Goal: Task Accomplishment & Management: Use online tool/utility

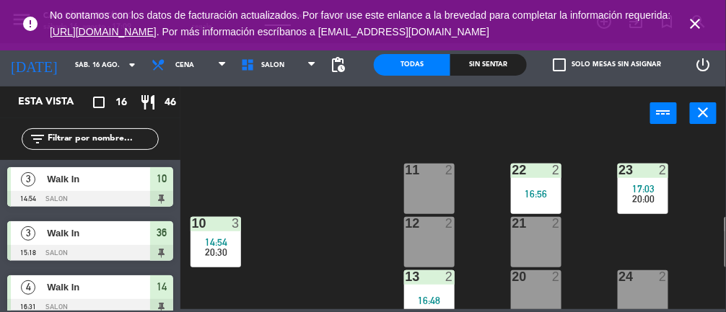
scroll to position [0, 58]
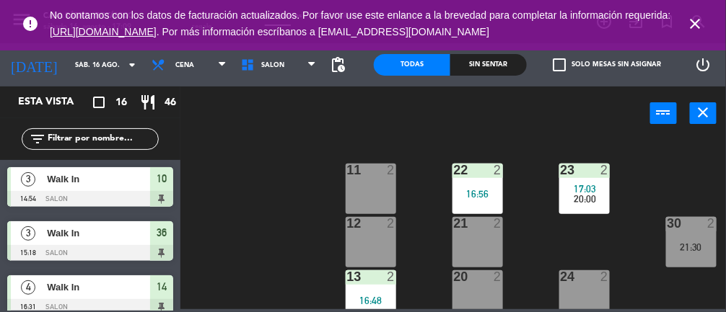
click at [670, 249] on div "21:30" at bounding box center [691, 247] width 51 height 10
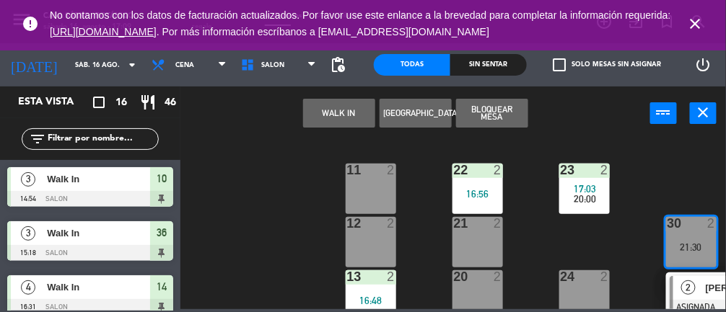
click at [348, 124] on button "WALK IN" at bounding box center [339, 113] width 72 height 29
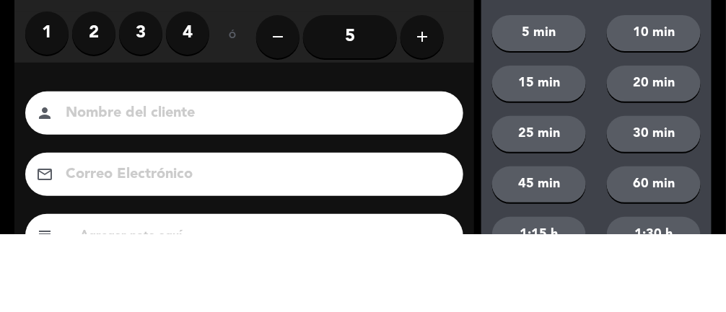
click at [95, 106] on label "2" at bounding box center [93, 110] width 43 height 43
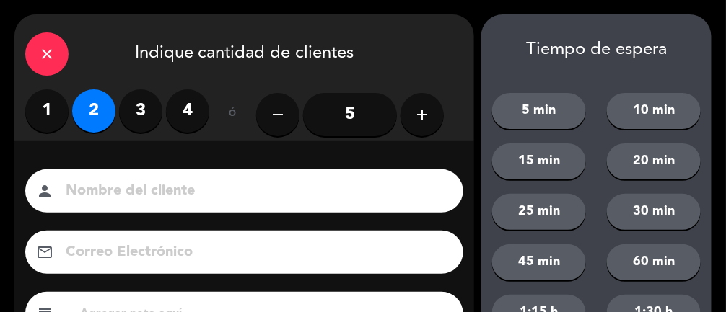
scroll to position [175, 0]
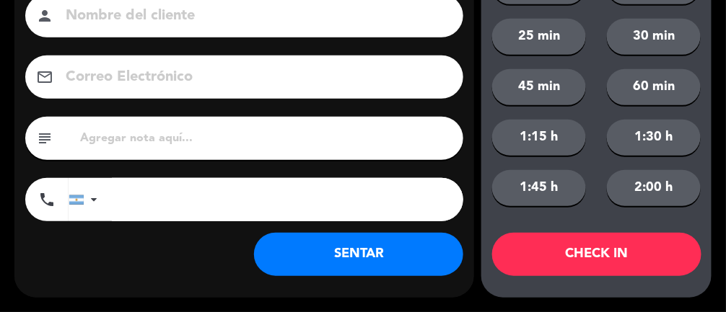
click at [354, 256] on button "SENTAR" at bounding box center [358, 254] width 209 height 43
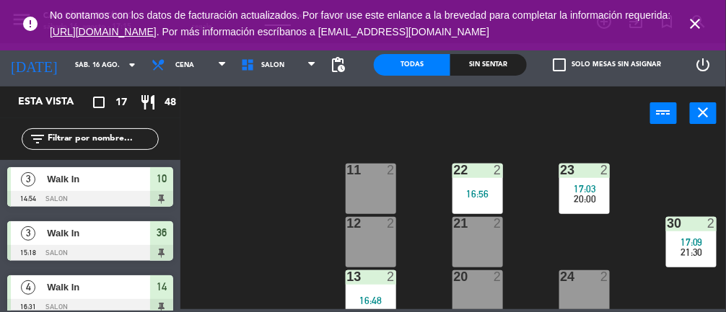
scroll to position [286, 58]
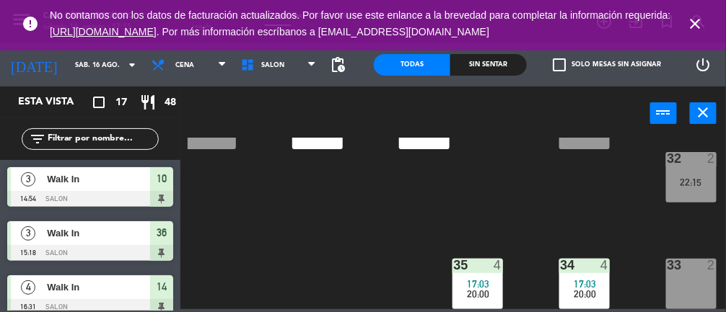
click at [696, 177] on div "22:15" at bounding box center [691, 182] width 51 height 10
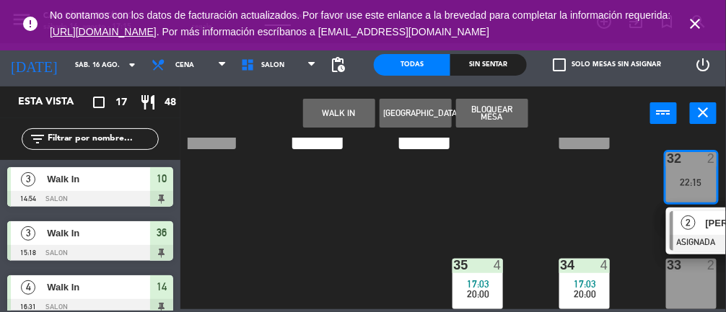
click at [688, 283] on div "33 2" at bounding box center [691, 284] width 51 height 51
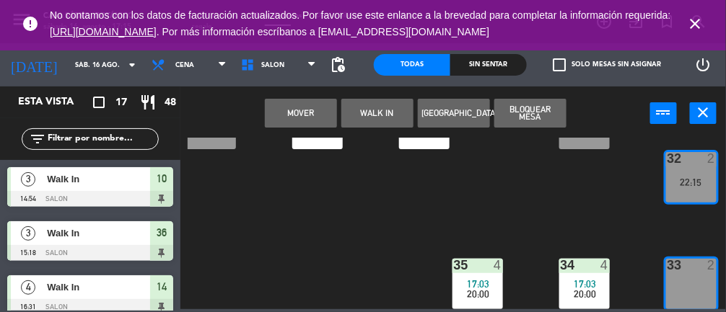
click at [370, 110] on button "WALK IN" at bounding box center [377, 113] width 72 height 29
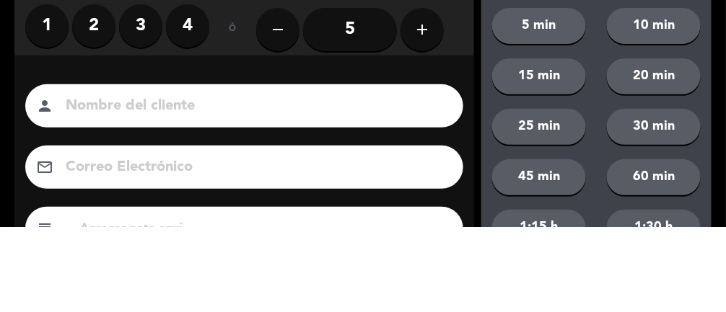
click at [151, 113] on label "3" at bounding box center [140, 110] width 43 height 43
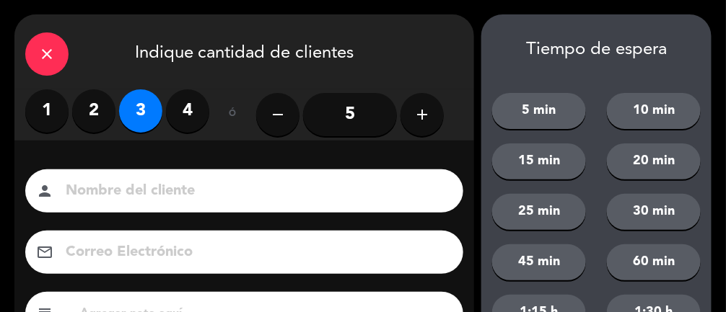
scroll to position [175, 0]
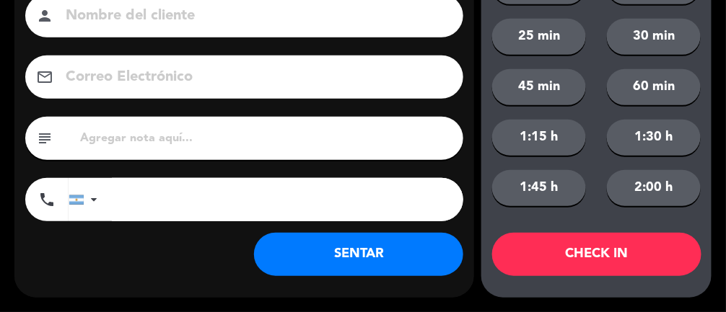
click at [365, 258] on button "SENTAR" at bounding box center [358, 254] width 209 height 43
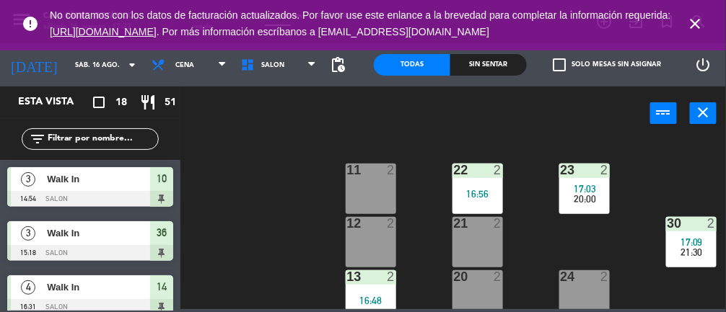
scroll to position [0, 0]
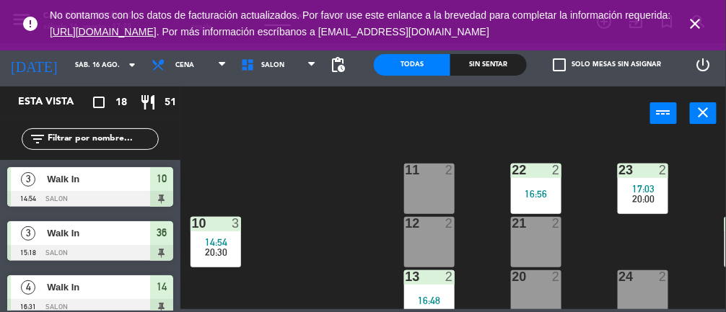
click at [224, 247] on span "20:30" at bounding box center [216, 253] width 22 height 12
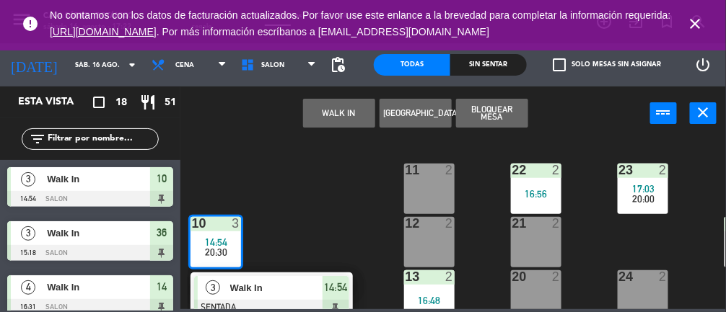
click at [302, 284] on span "Walk In" at bounding box center [276, 288] width 92 height 15
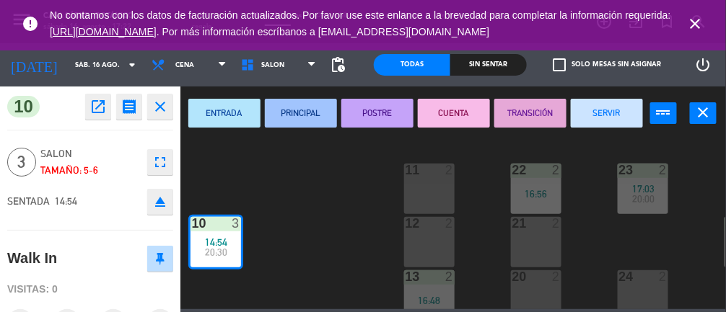
click at [610, 123] on button "SERVIR" at bounding box center [607, 113] width 72 height 29
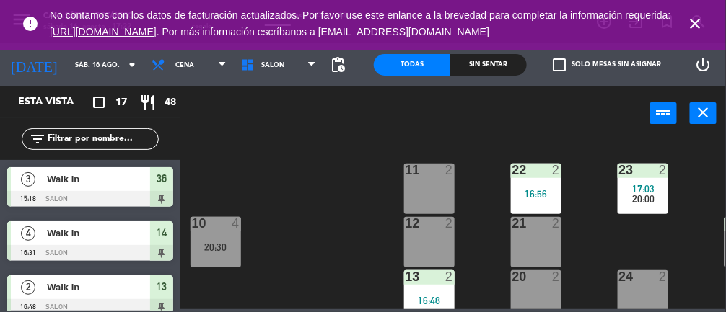
click at [692, 31] on icon "close" at bounding box center [695, 23] width 17 height 17
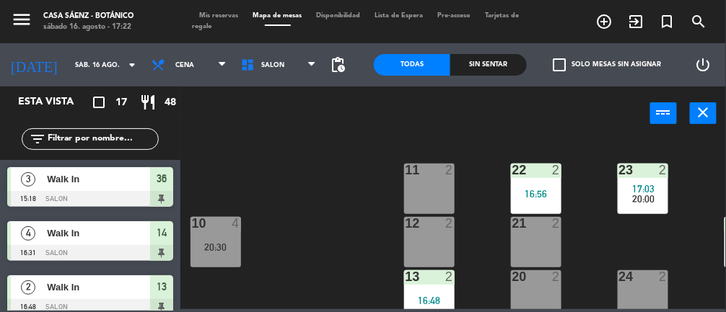
click at [226, 18] on span "Mis reservas" at bounding box center [219, 15] width 53 height 6
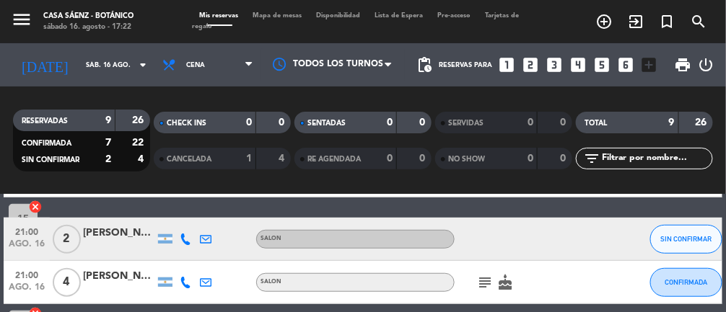
scroll to position [251, 0]
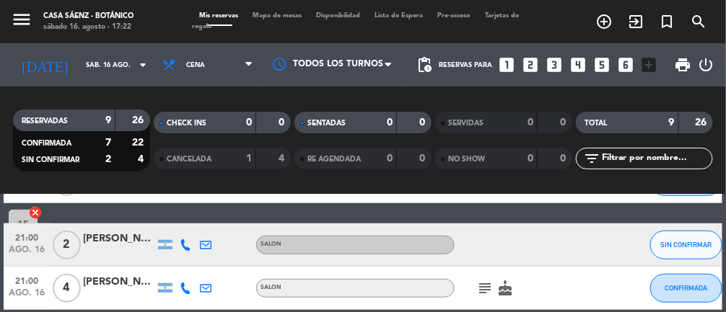
click at [109, 248] on div at bounding box center [119, 253] width 72 height 12
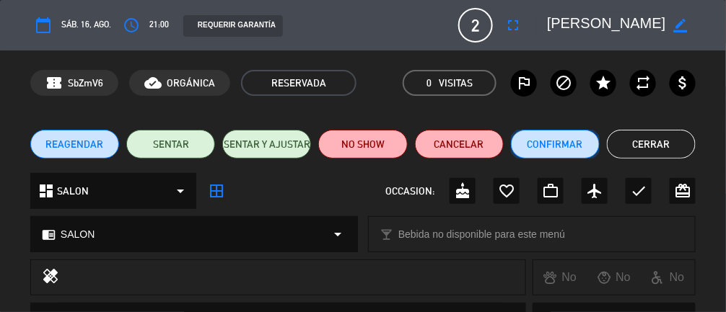
click at [558, 144] on button "Confirmar" at bounding box center [555, 144] width 89 height 29
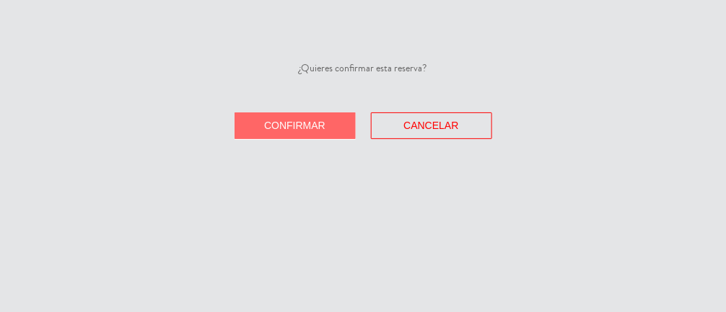
click at [294, 128] on span "Confirmar" at bounding box center [294, 126] width 61 height 12
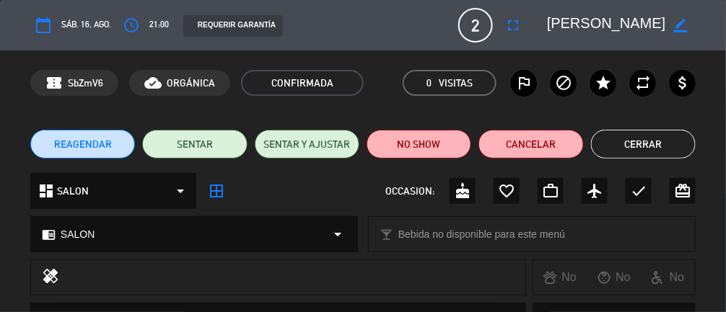
click at [652, 146] on button "Cerrar" at bounding box center [643, 144] width 105 height 29
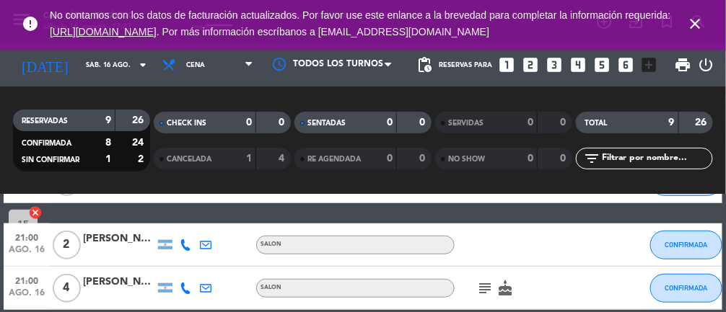
click at [689, 20] on icon "close" at bounding box center [695, 23] width 17 height 17
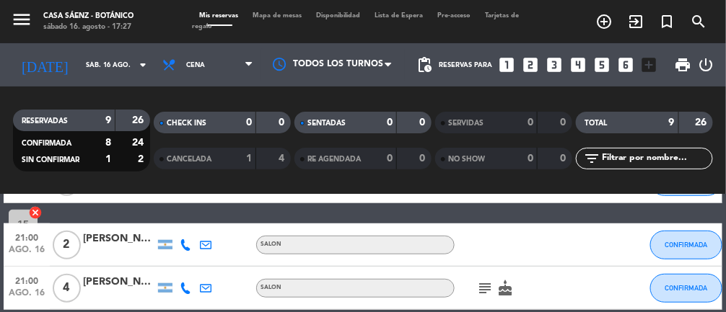
click at [286, 13] on span "Mapa de mesas" at bounding box center [277, 15] width 63 height 6
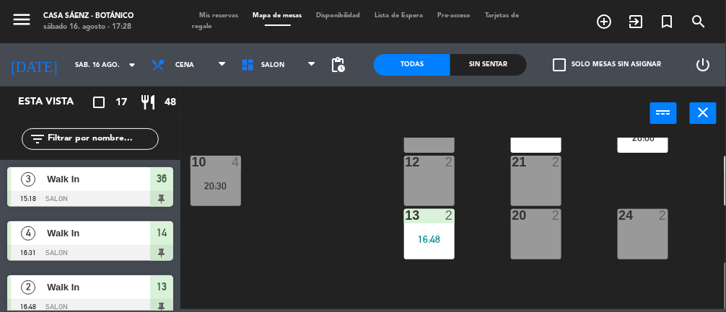
scroll to position [90, 0]
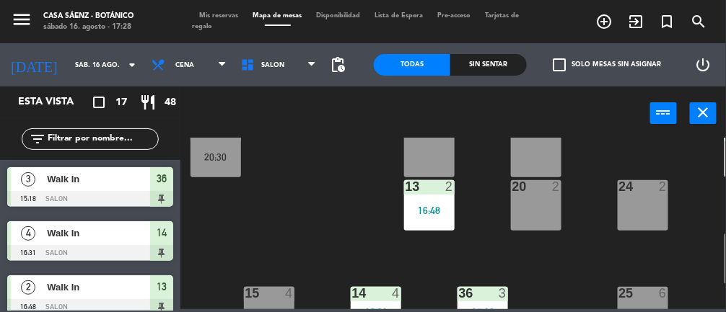
click at [409, 212] on div "16:48" at bounding box center [429, 211] width 51 height 10
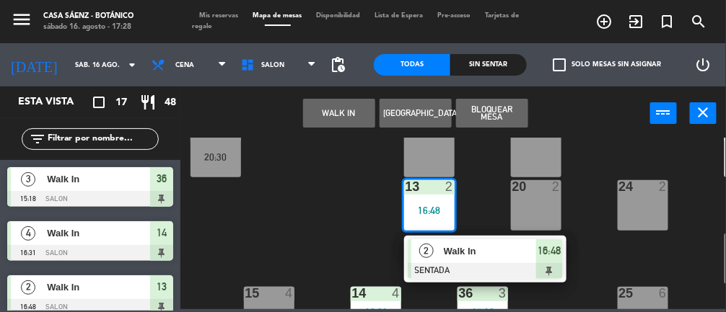
click at [479, 266] on div at bounding box center [485, 271] width 155 height 16
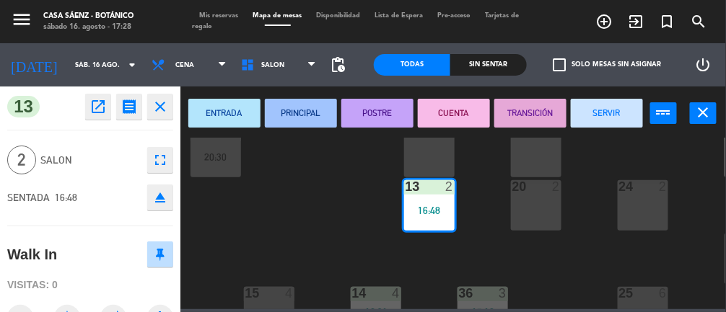
click at [630, 118] on button "SERVIR" at bounding box center [607, 113] width 72 height 29
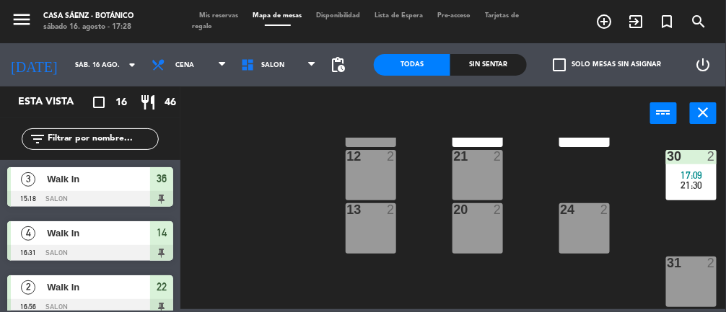
scroll to position [0, 58]
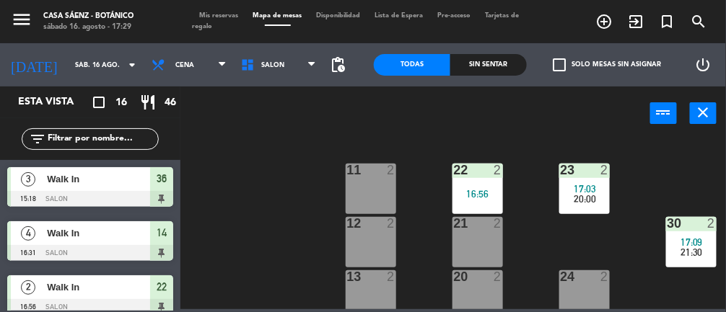
click at [617, 277] on div "2" at bounding box center [608, 277] width 24 height 13
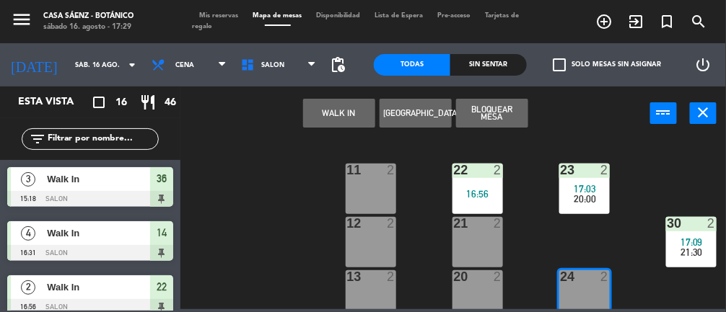
click at [325, 107] on button "WALK IN" at bounding box center [339, 113] width 72 height 29
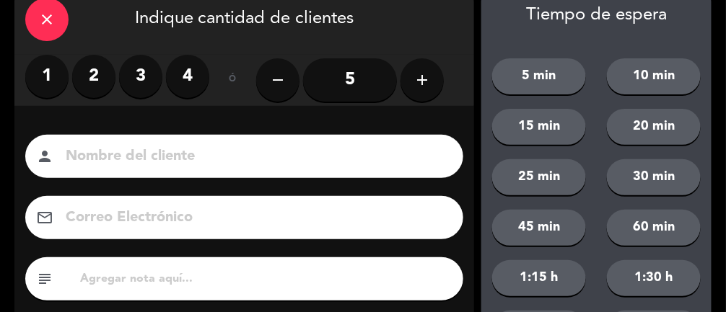
scroll to position [50, 0]
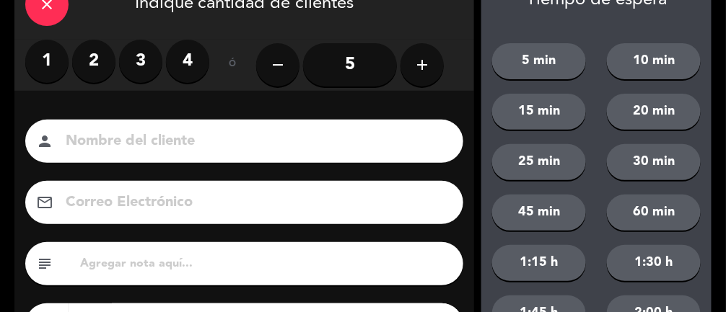
click at [98, 49] on label "2" at bounding box center [93, 61] width 43 height 43
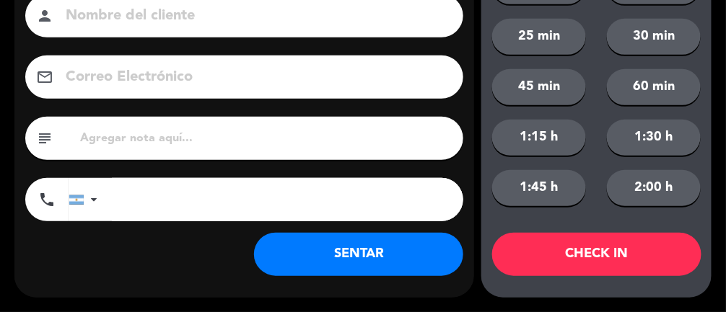
click at [387, 268] on button "SENTAR" at bounding box center [358, 254] width 209 height 43
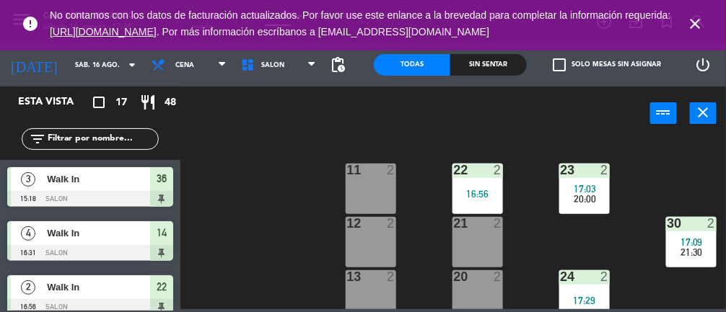
click at [490, 168] on div "2" at bounding box center [501, 170] width 24 height 13
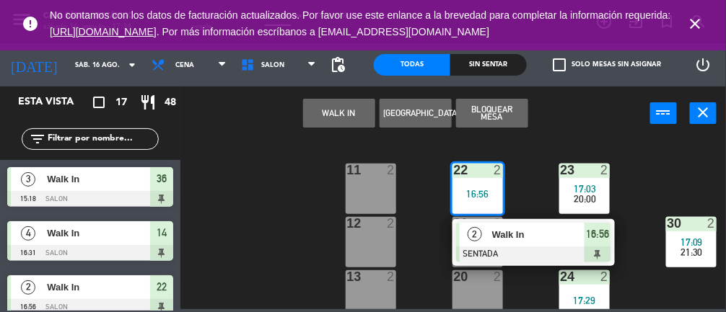
click at [512, 255] on div at bounding box center [533, 255] width 155 height 16
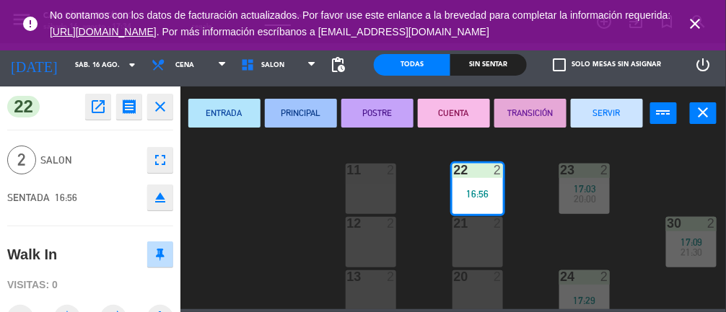
click at [631, 122] on button "SERVIR" at bounding box center [607, 113] width 72 height 29
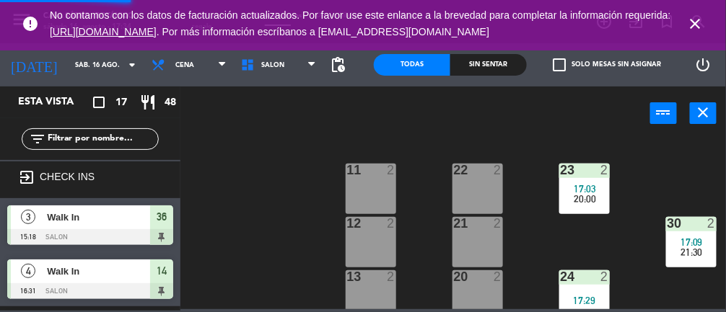
scroll to position [0, 0]
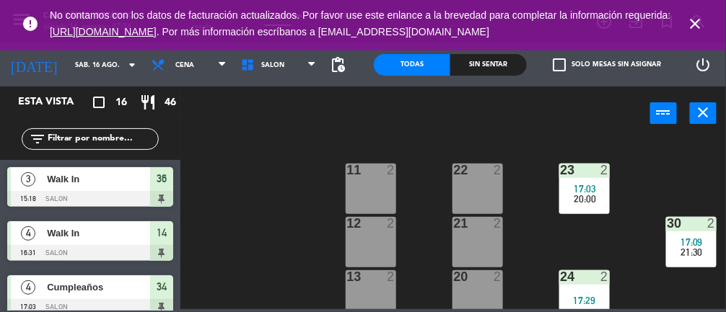
click at [579, 193] on span "20:00" at bounding box center [585, 199] width 22 height 12
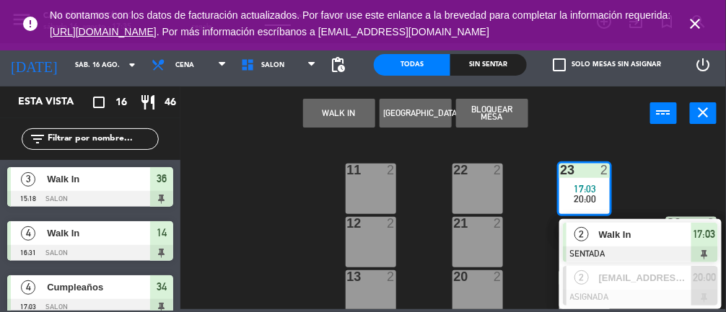
click at [576, 239] on span "2" at bounding box center [581, 234] width 14 height 14
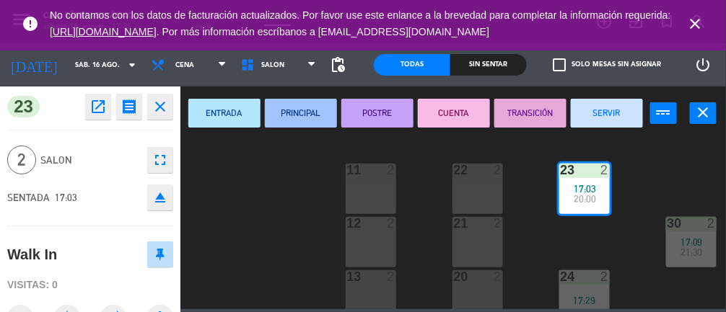
click at [601, 120] on button "SERVIR" at bounding box center [607, 113] width 72 height 29
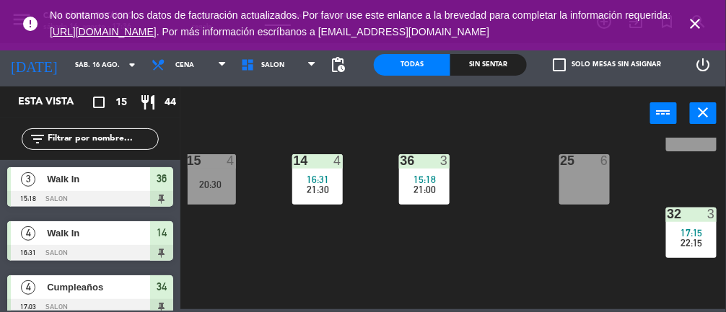
scroll to position [215, 58]
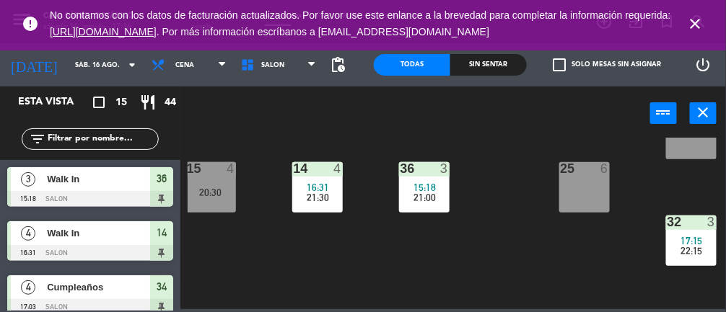
click at [198, 188] on div "20:30" at bounding box center [210, 193] width 51 height 10
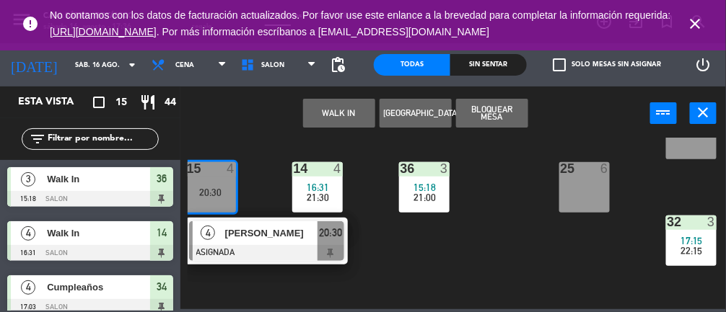
click at [331, 122] on button "WALK IN" at bounding box center [339, 113] width 72 height 29
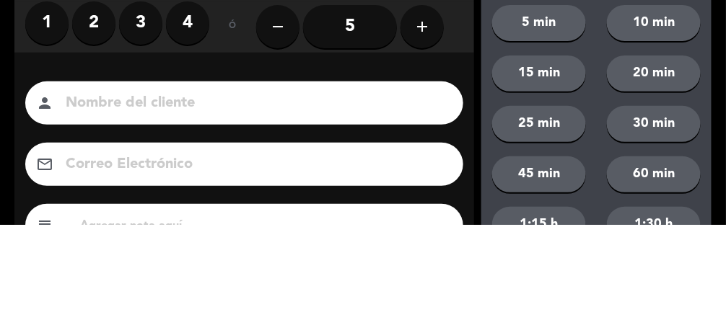
click at [122, 118] on label "3" at bounding box center [140, 110] width 43 height 43
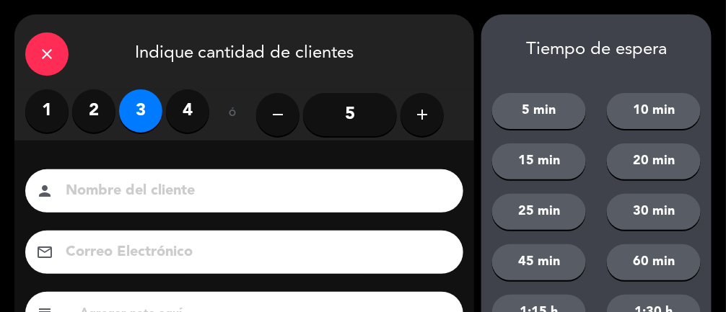
scroll to position [175, 0]
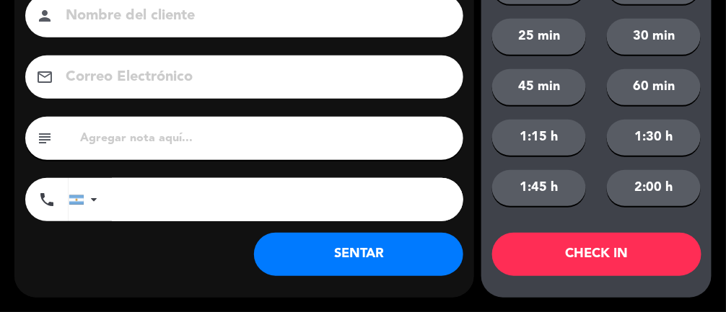
click at [343, 253] on button "SENTAR" at bounding box center [358, 254] width 209 height 43
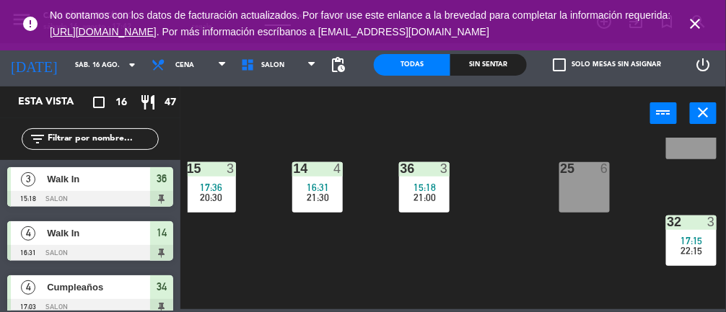
click at [329, 185] on div "16:31" at bounding box center [317, 188] width 51 height 10
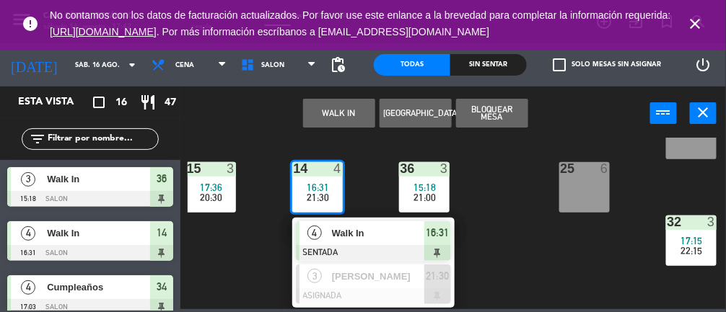
click at [348, 233] on span "Walk In" at bounding box center [378, 233] width 92 height 15
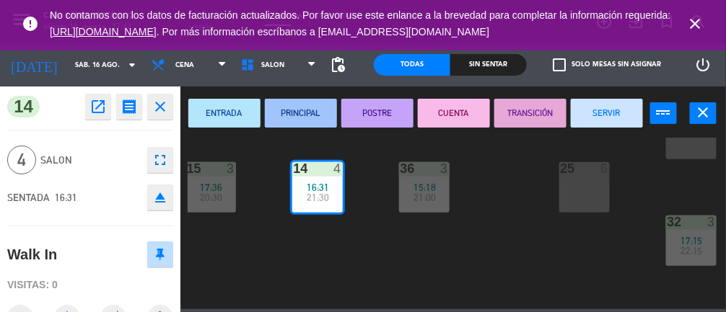
click at [582, 126] on button "SERVIR" at bounding box center [607, 113] width 72 height 29
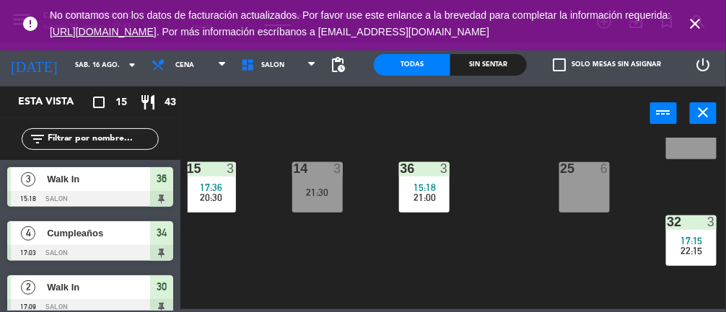
click at [328, 190] on div "21:30" at bounding box center [317, 193] width 51 height 10
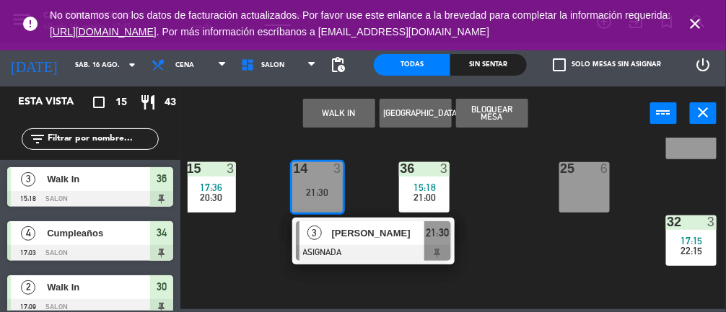
click at [337, 118] on button "WALK IN" at bounding box center [339, 113] width 72 height 29
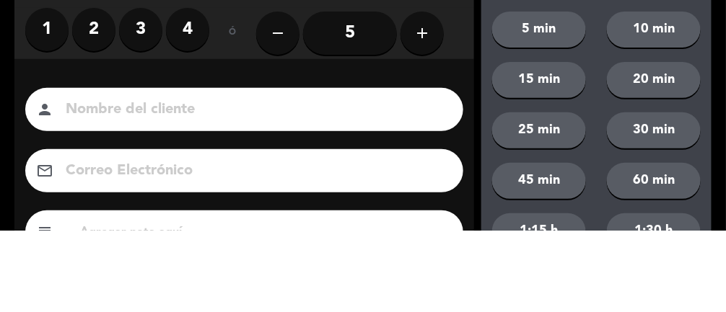
click at [149, 113] on label "3" at bounding box center [140, 110] width 43 height 43
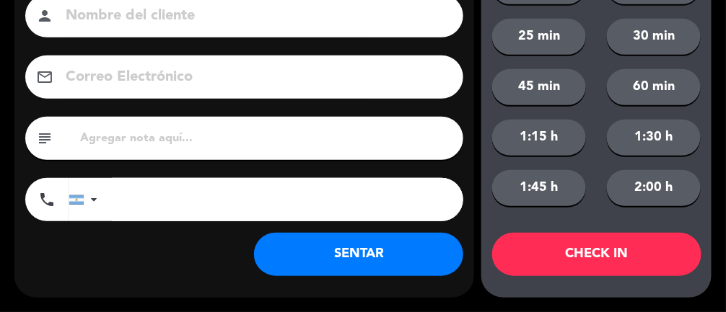
click at [406, 261] on button "SENTAR" at bounding box center [358, 254] width 209 height 43
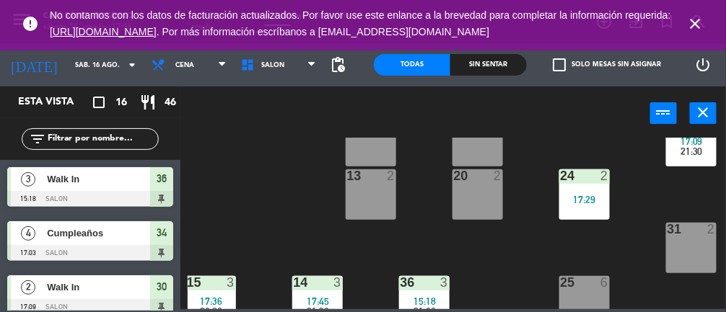
scroll to position [79, 58]
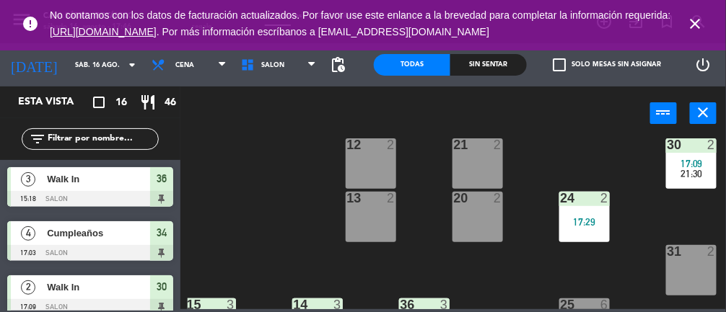
click at [499, 211] on div "20 2" at bounding box center [477, 217] width 51 height 51
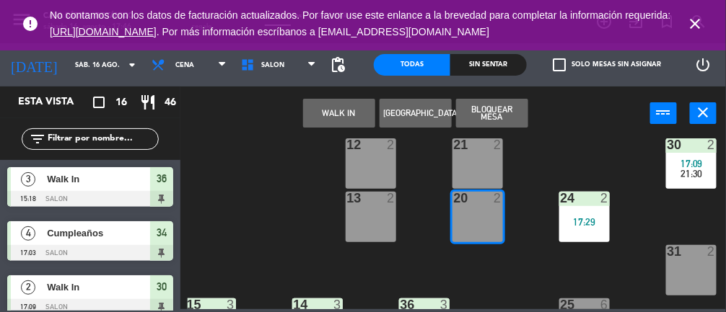
click at [335, 113] on button "WALK IN" at bounding box center [339, 113] width 72 height 29
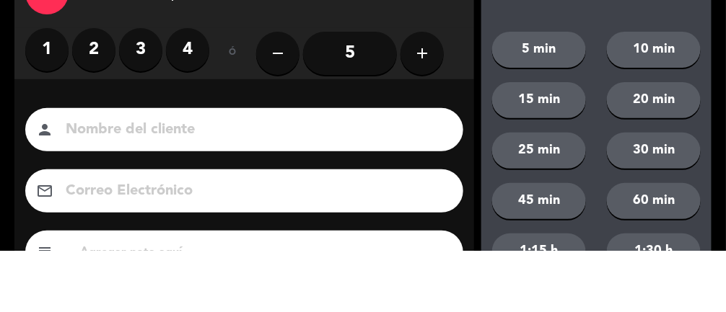
click at [48, 113] on label "1" at bounding box center [46, 110] width 43 height 43
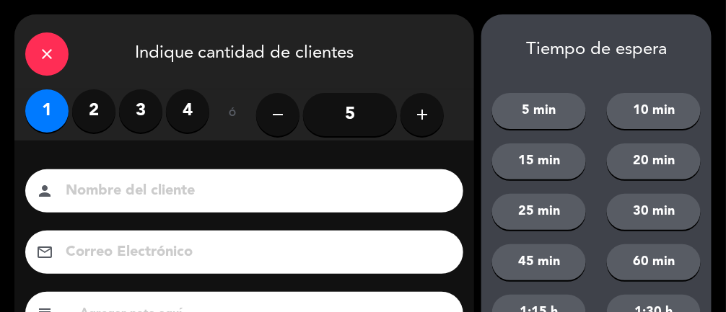
scroll to position [175, 0]
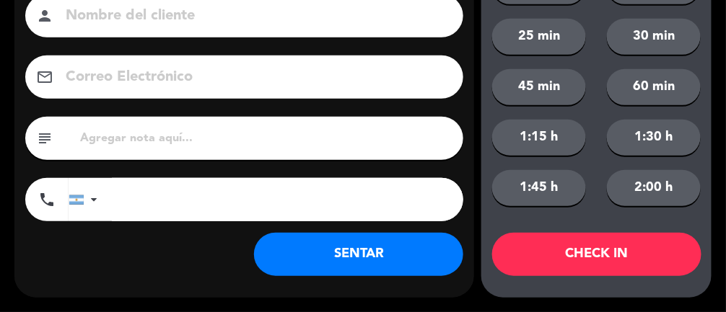
click at [337, 251] on button "SENTAR" at bounding box center [358, 254] width 209 height 43
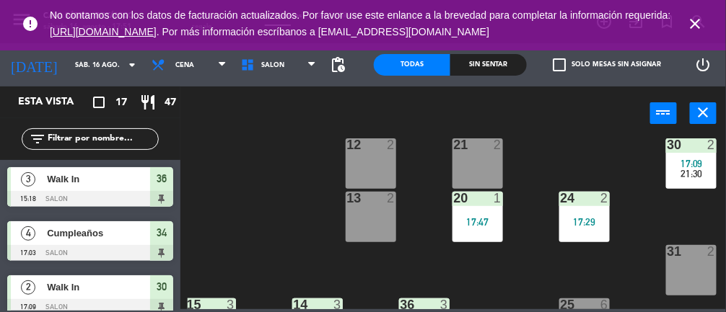
click at [547, 144] on div "11 2 22 2 23 2 20:00 10 4 20:30 12 2 21 2 30 2 17:09 21:30 13 2 20 1 17:47 24 2…" at bounding box center [457, 224] width 538 height 172
click at [690, 24] on icon "close" at bounding box center [695, 23] width 17 height 17
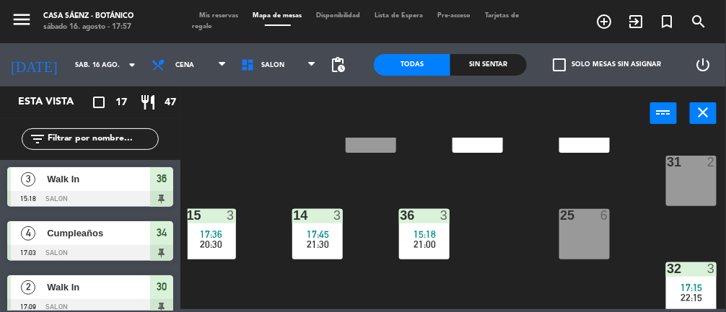
scroll to position [0, 58]
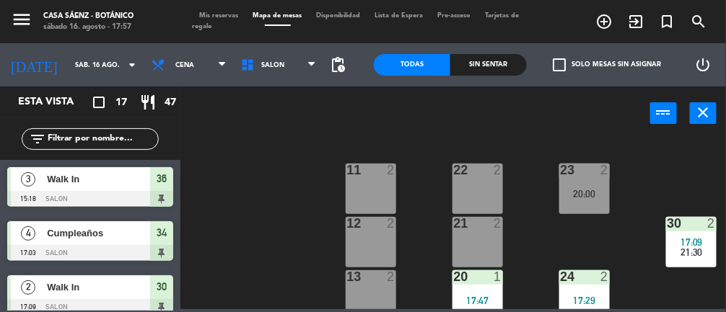
click at [224, 19] on div "Mis reservas Mapa de mesas Disponibilidad Lista de Espera Pre-acceso Tarjetas d…" at bounding box center [363, 22] width 341 height 22
click at [220, 17] on span "Mis reservas" at bounding box center [219, 15] width 53 height 6
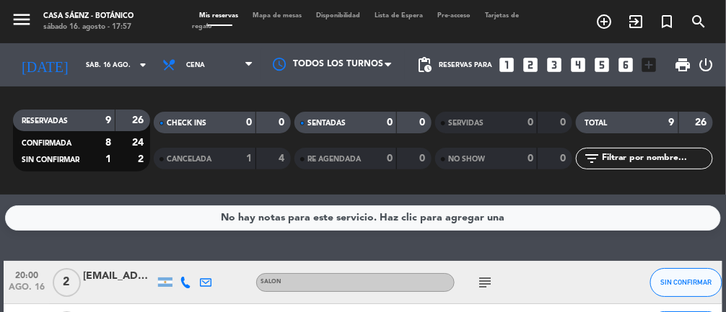
scroll to position [40, 0]
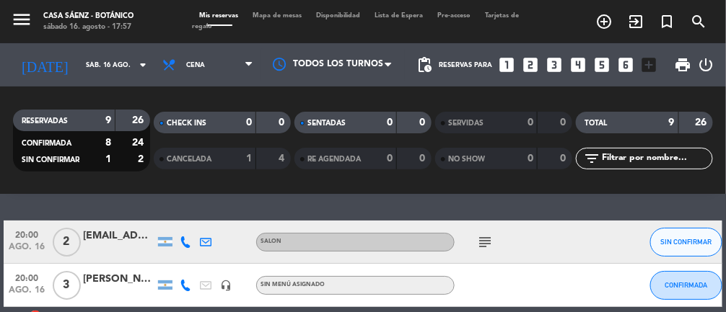
click at [486, 247] on icon "subject" at bounding box center [484, 242] width 17 height 17
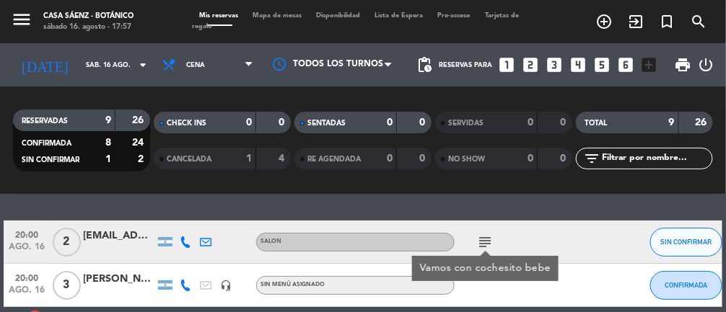
click at [483, 247] on icon "subject" at bounding box center [484, 242] width 17 height 17
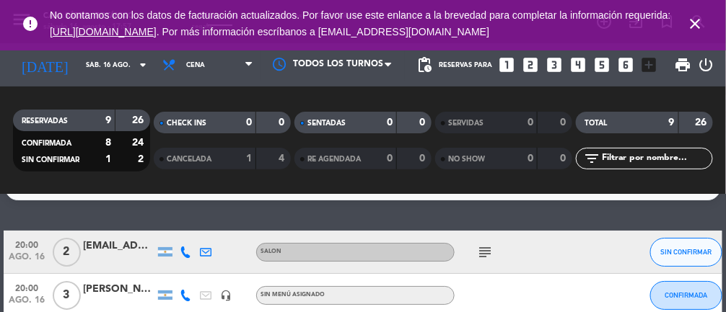
scroll to position [35, 0]
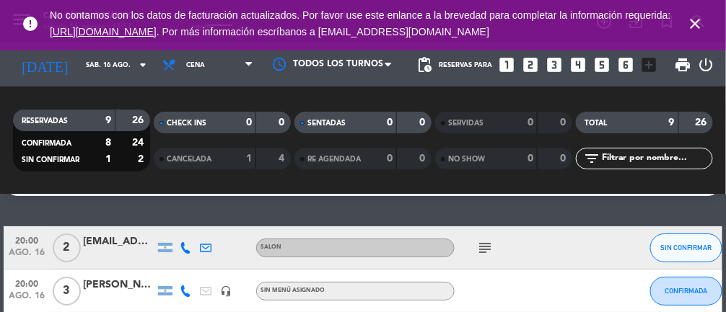
click at [697, 26] on icon "close" at bounding box center [695, 23] width 17 height 17
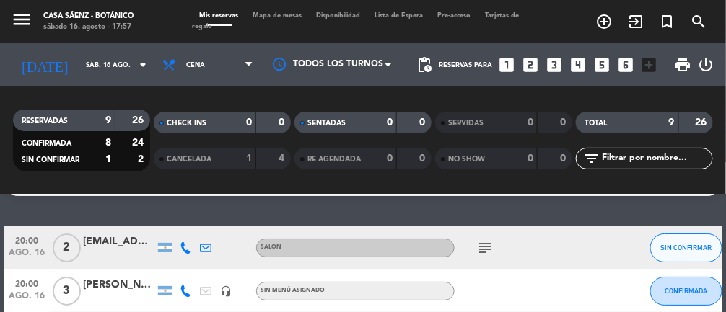
click at [268, 17] on span "Mapa de mesas" at bounding box center [277, 15] width 63 height 6
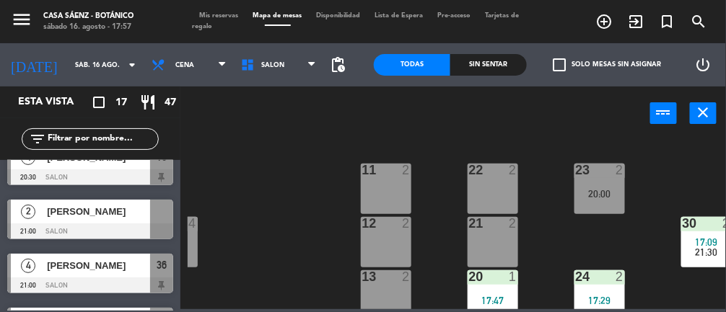
scroll to position [0, 58]
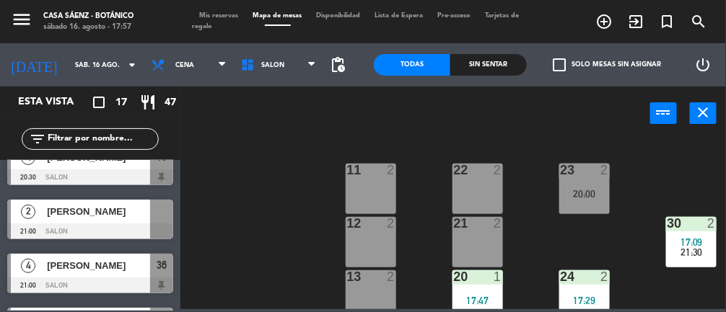
click at [131, 219] on div "[PERSON_NAME]" at bounding box center [97, 212] width 105 height 24
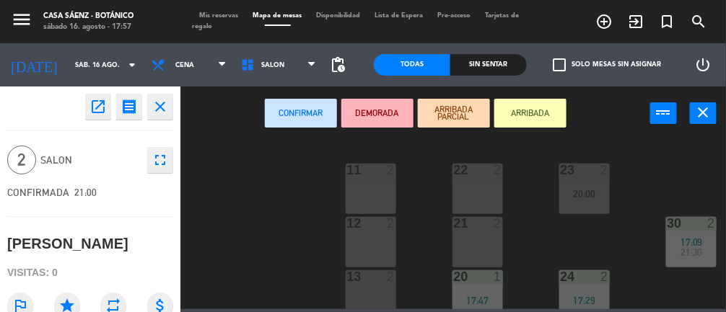
click at [483, 193] on div "22 2" at bounding box center [477, 189] width 51 height 51
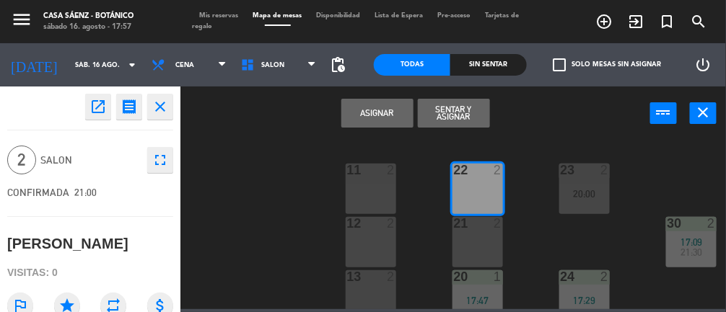
click at [375, 118] on button "Asignar" at bounding box center [377, 113] width 72 height 29
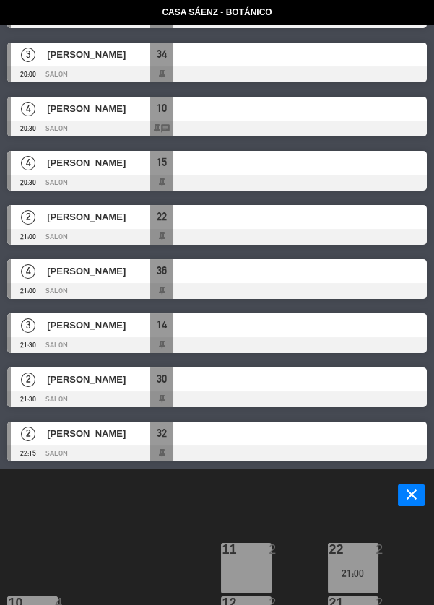
scroll to position [477, 0]
